Goal: Transaction & Acquisition: Purchase product/service

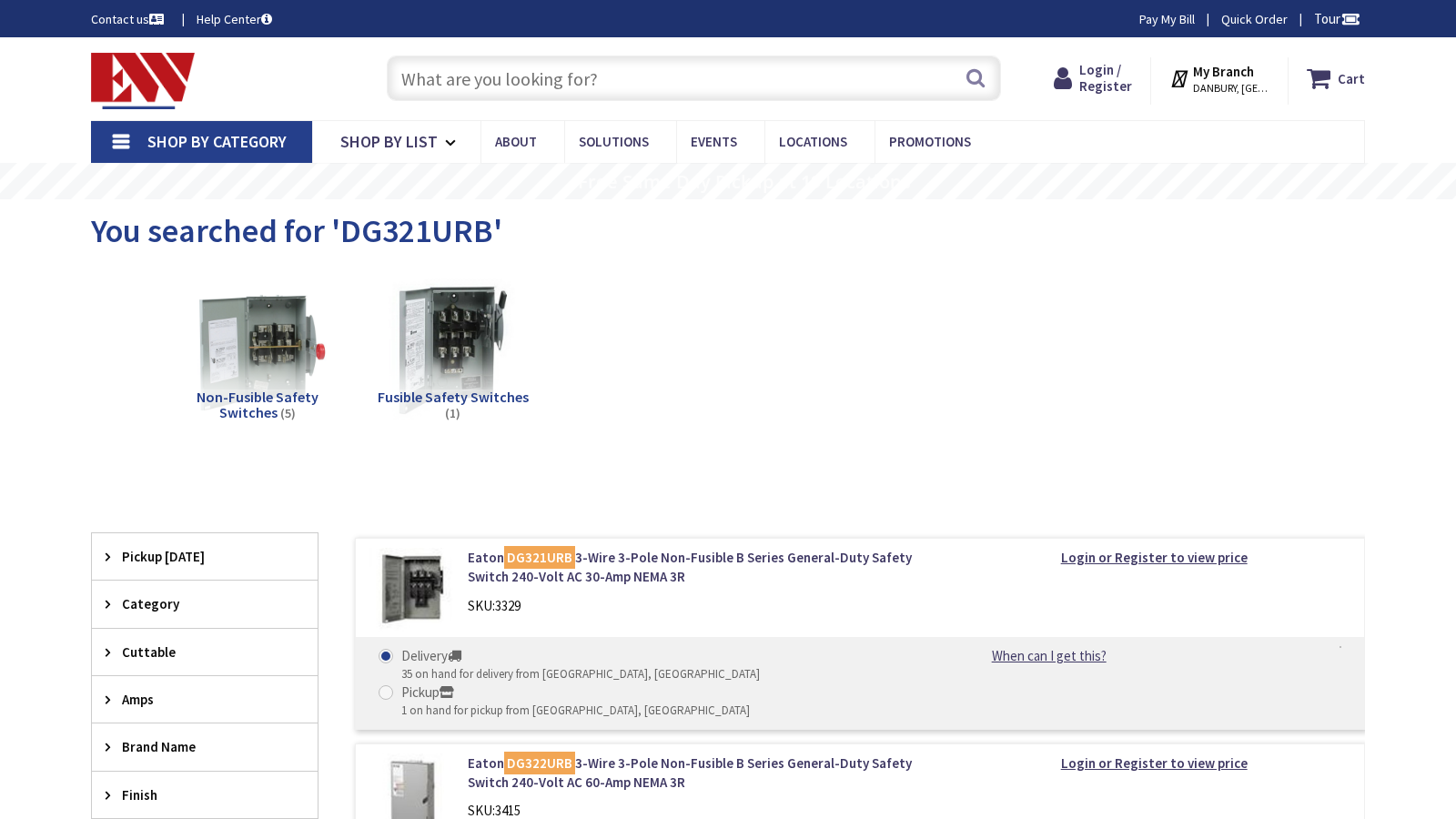
type input "[GEOGRAPHIC_DATA], [GEOGRAPHIC_DATA]"
